Goal: Use online tool/utility: Use online tool/utility

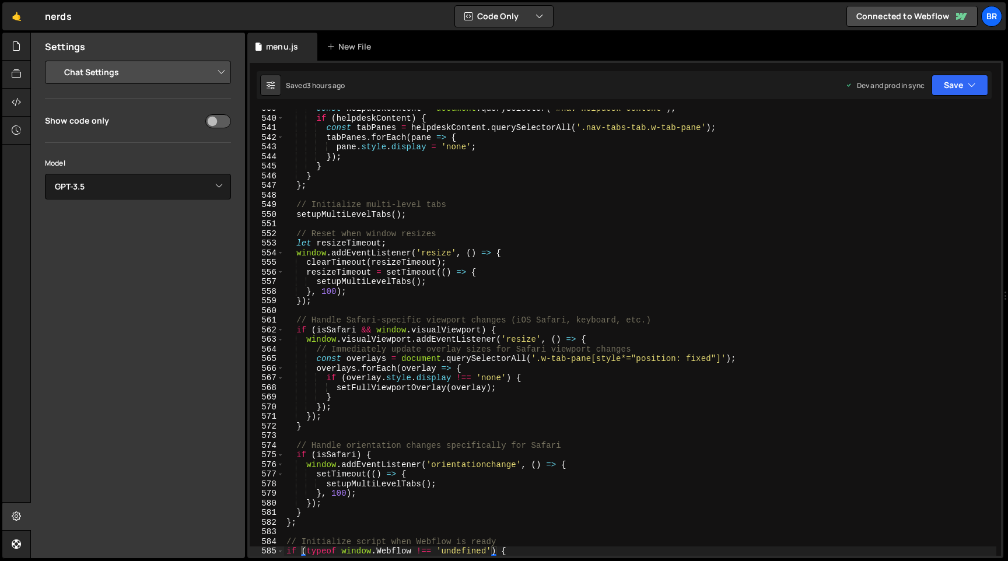
select select "chat"
select select "gpt-3.5-turbo"
click at [395, 246] on div "const helpdeskContent = document . querySelector ( '#nav-helpdesk-content' ) ; …" at bounding box center [640, 336] width 712 height 465
paste textarea "}"
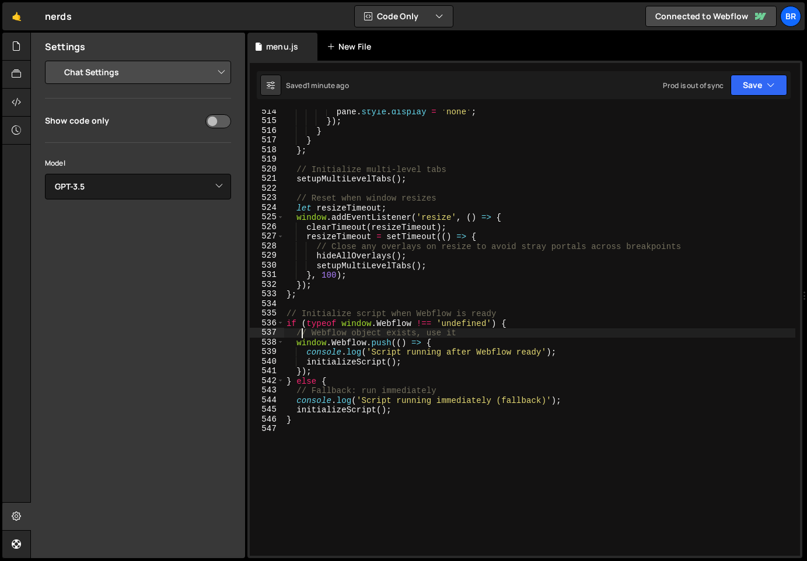
scroll to position [4978, 0]
click at [387, 255] on div "pane . style . display = 'none' ; }) ; } } } ; // Initialize multi-level tabs s…" at bounding box center [539, 339] width 511 height 465
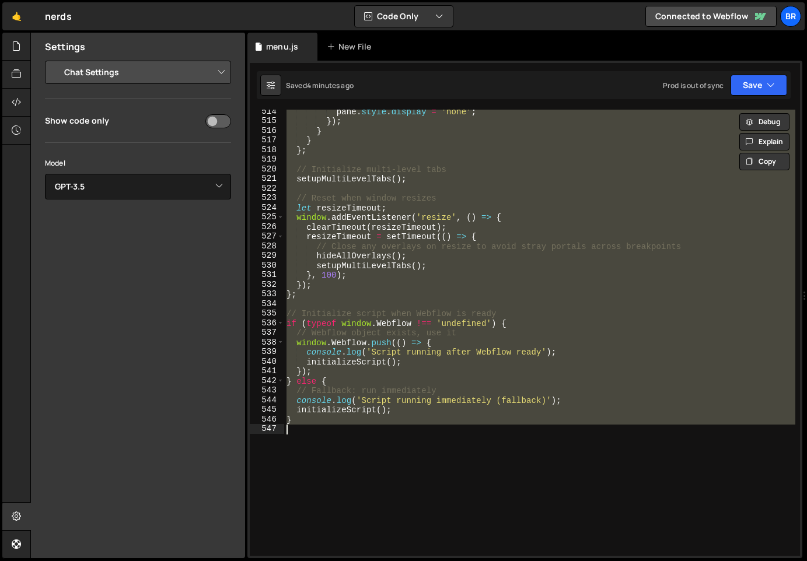
paste textarea "}"
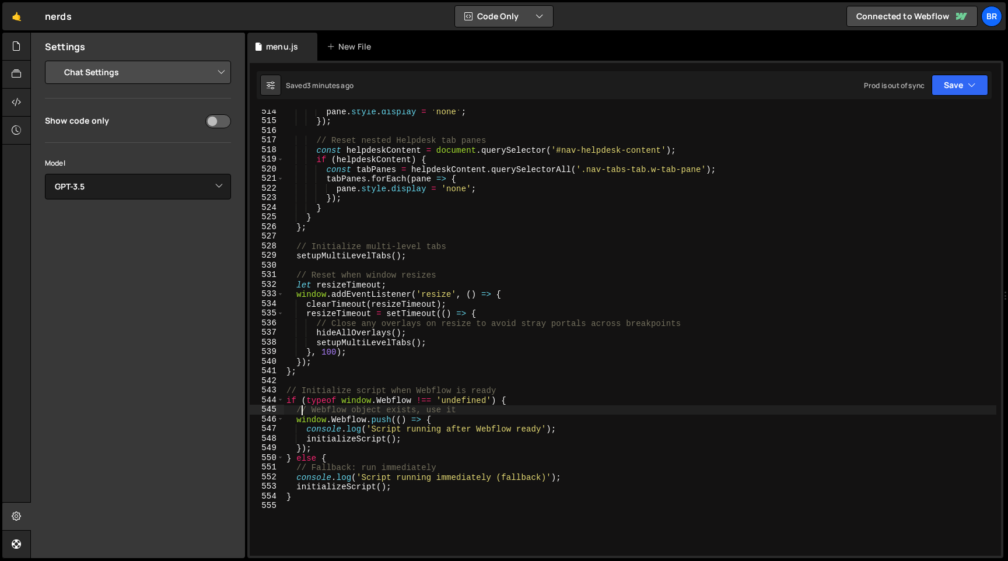
scroll to position [4959, 0]
click at [362, 276] on div "pane . style . display = 'none' ; }) ; // Reset nested Helpdesk tab panes const…" at bounding box center [640, 339] width 712 height 465
paste textarea "}"
type textarea "}"
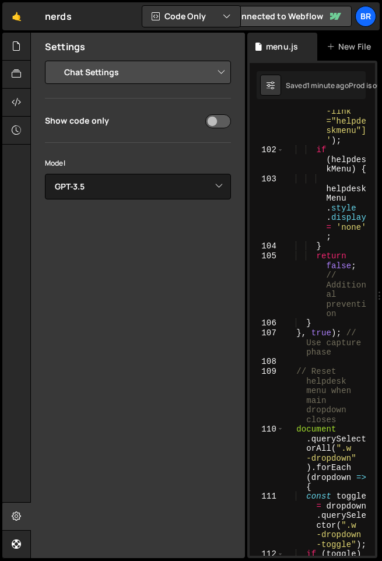
scroll to position [3922, 0]
click at [215, 233] on div "Settings Project Settings Code Editor Settings Chat Settings Project Title nerd…" at bounding box center [138, 295] width 214 height 525
click at [302, 242] on div "const helpdesk Menu = document . querySe lector ( ' .nav_mul ti[data -link ="he…" at bounding box center [327, 320] width 86 height 581
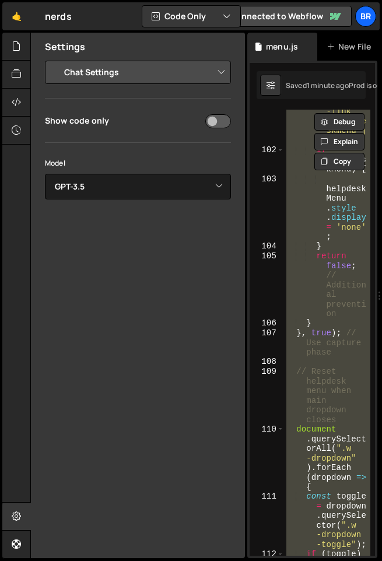
paste textarea "}"
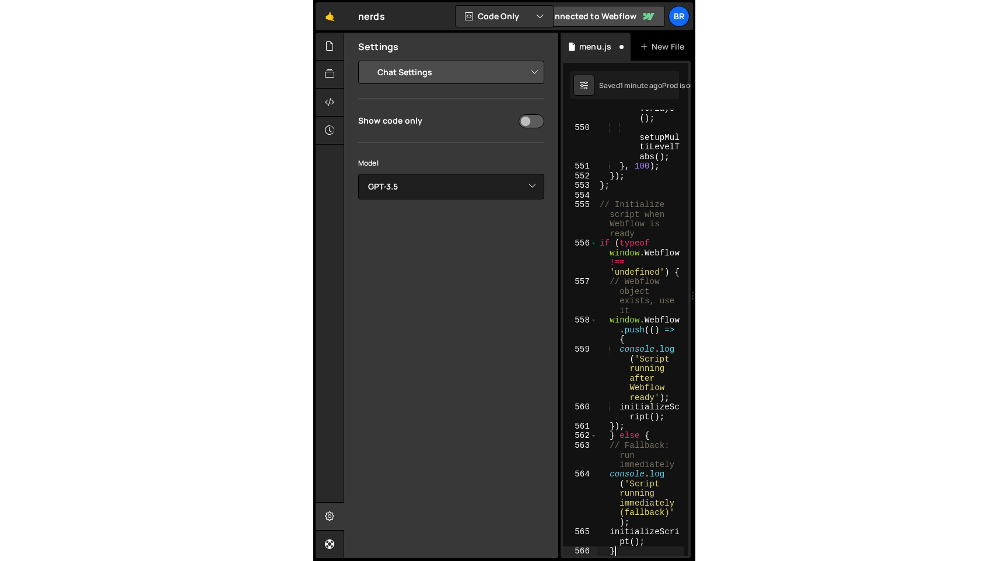
scroll to position [18665, 0]
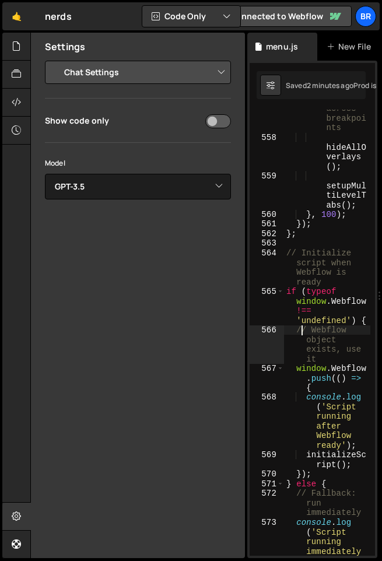
click at [310, 238] on div "// Close any overlays on resize to avoid stray portals across breakpoi nts hide…" at bounding box center [327, 332] width 86 height 610
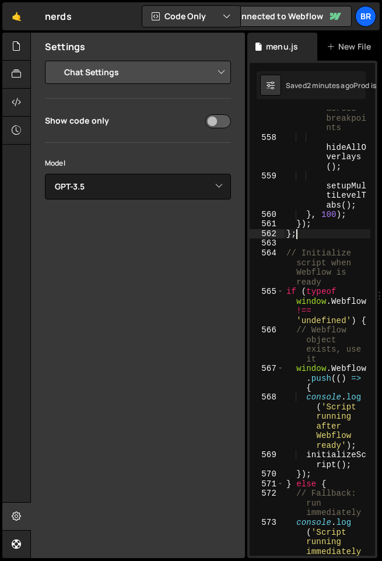
paste textarea "}"
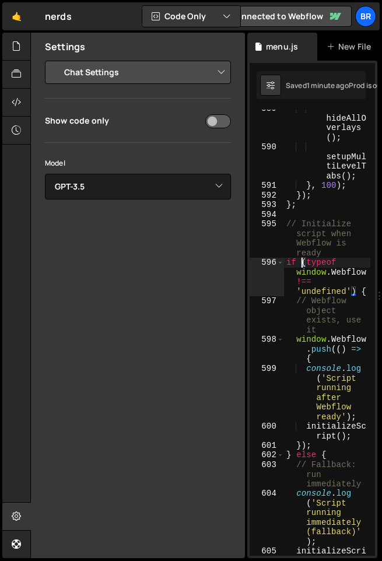
click at [315, 349] on div "hideAllO verlays ( ) ; setupMul tiLevelT abs ( ) ; } , 100 ) ; }) ; } ; // Init…" at bounding box center [327, 356] width 86 height 504
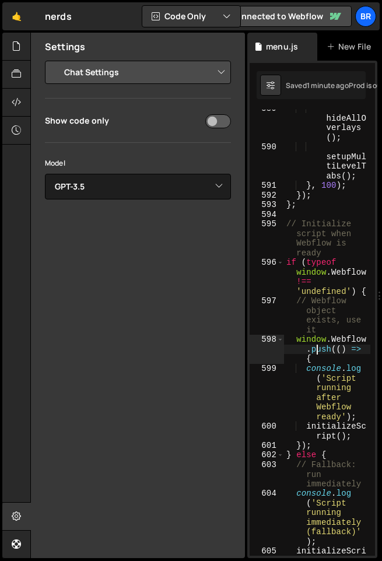
paste textarea "}"
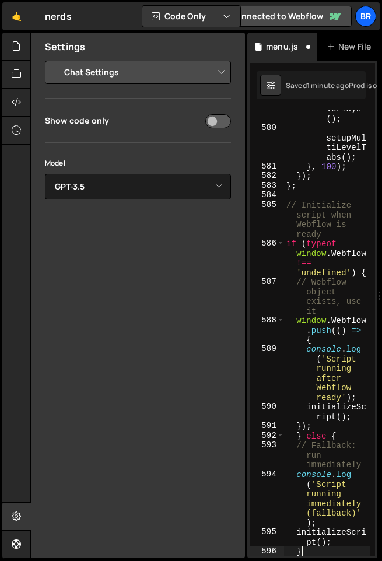
type textarea "if (typeof window.Webflow !== 'undefined') {"
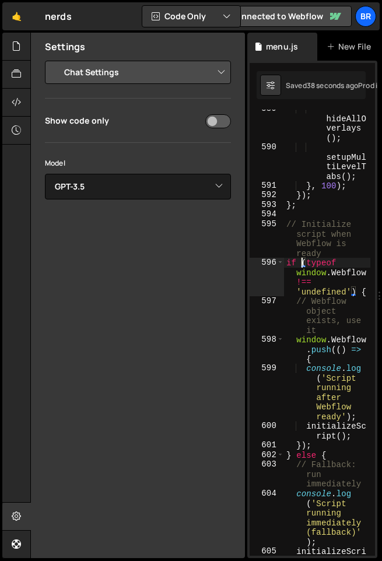
scroll to position [5633, 0]
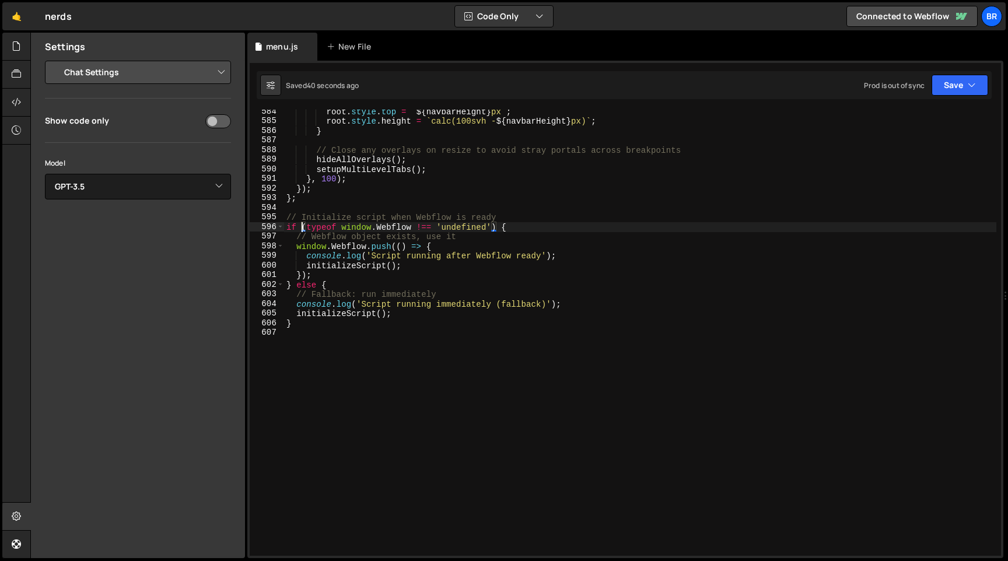
click at [443, 359] on div "root . style . top = ` ${ navbarHeight } px ` ; root . style . height = ` calc(…" at bounding box center [640, 339] width 712 height 465
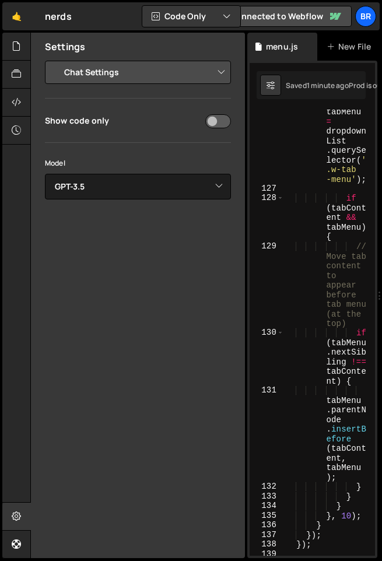
scroll to position [4099, 0]
